Goal: Check status: Check status

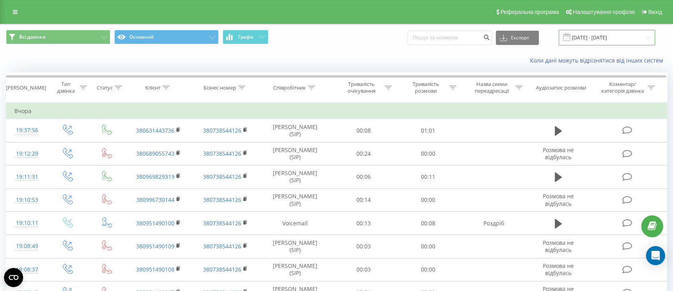
click at [594, 36] on input "[DATE] - [DATE]" at bounding box center [607, 38] width 96 height 16
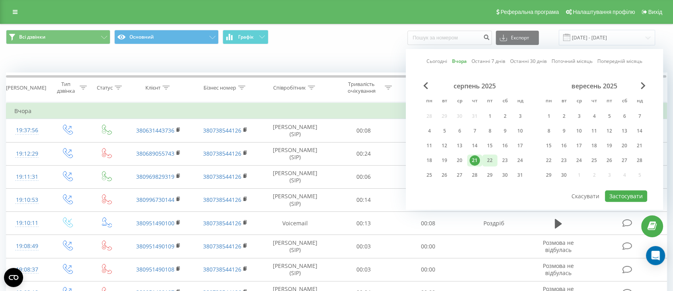
click at [488, 156] on div "22" at bounding box center [490, 160] width 10 height 10
click at [631, 193] on button "Застосувати" at bounding box center [626, 196] width 42 height 12
type input "[DATE] - [DATE]"
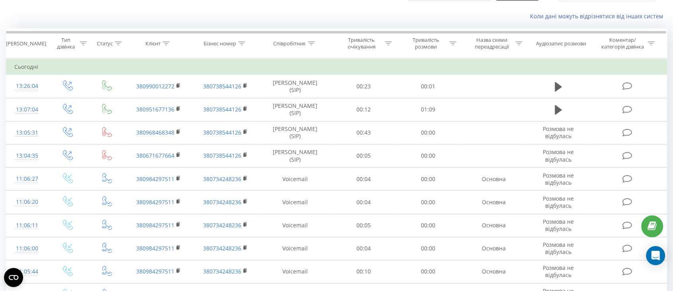
scroll to position [89, 0]
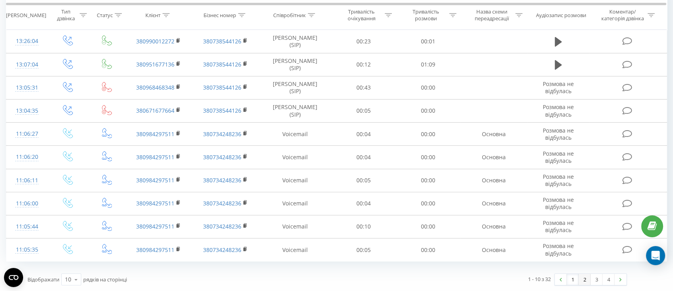
click at [580, 276] on link "2" at bounding box center [585, 279] width 12 height 11
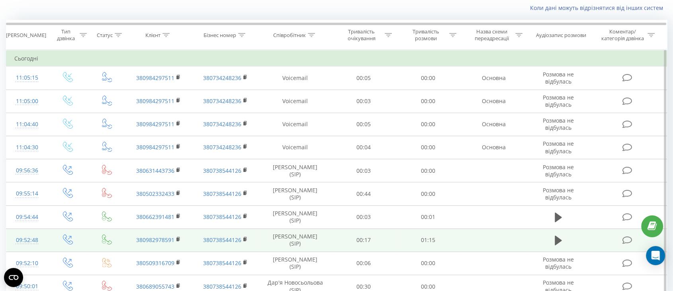
scroll to position [89, 0]
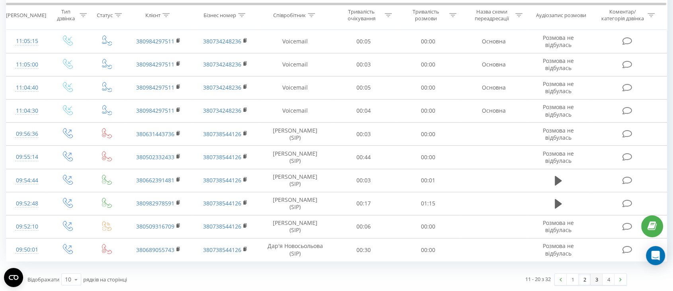
click at [596, 280] on link "3" at bounding box center [596, 279] width 12 height 11
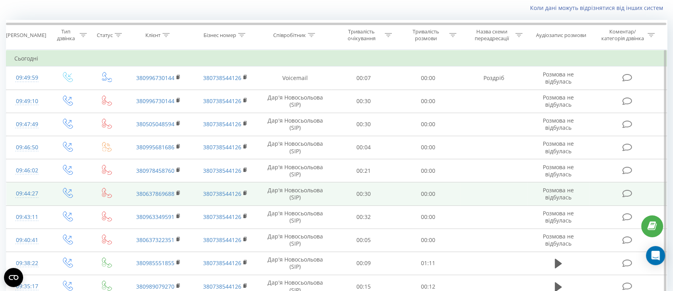
scroll to position [89, 0]
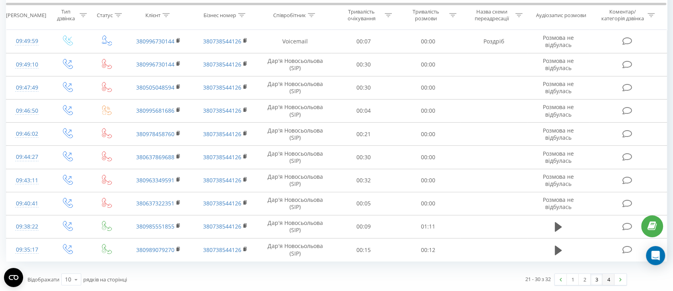
click at [605, 279] on link "4" at bounding box center [608, 279] width 12 height 11
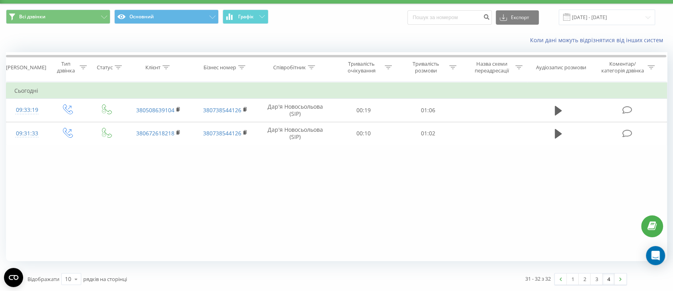
scroll to position [20, 0]
click at [573, 282] on link "1" at bounding box center [573, 279] width 12 height 11
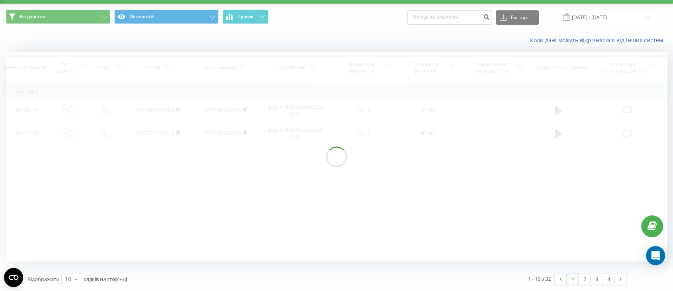
scroll to position [53, 0]
